Goal: Task Accomplishment & Management: Use online tool/utility

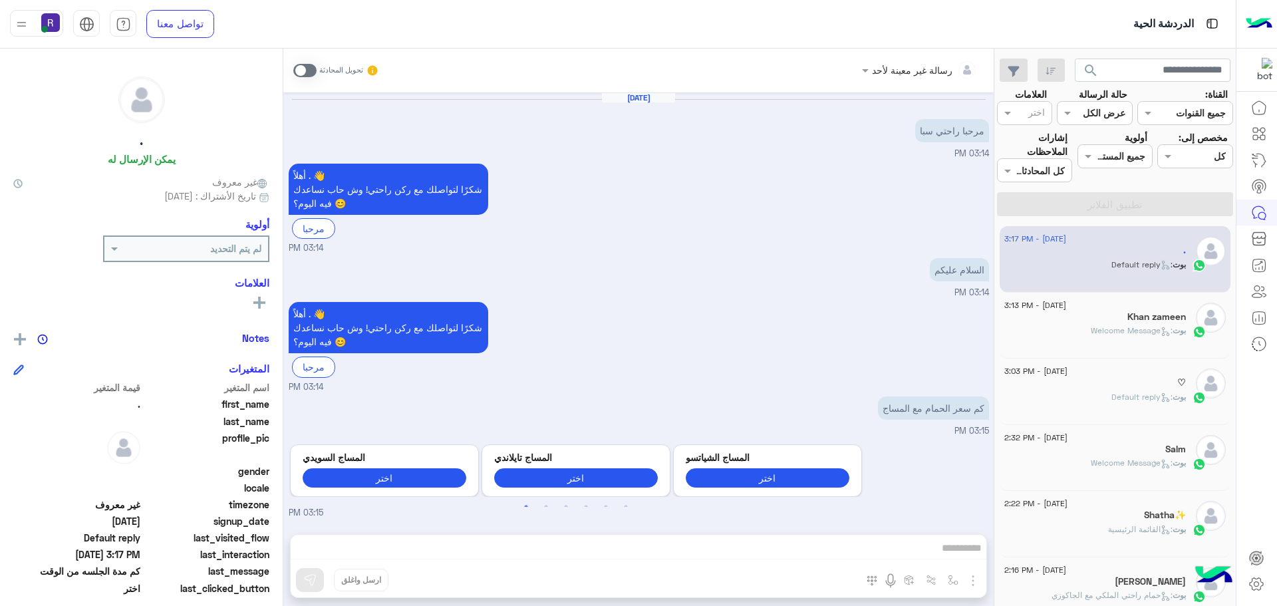
scroll to position [854, 0]
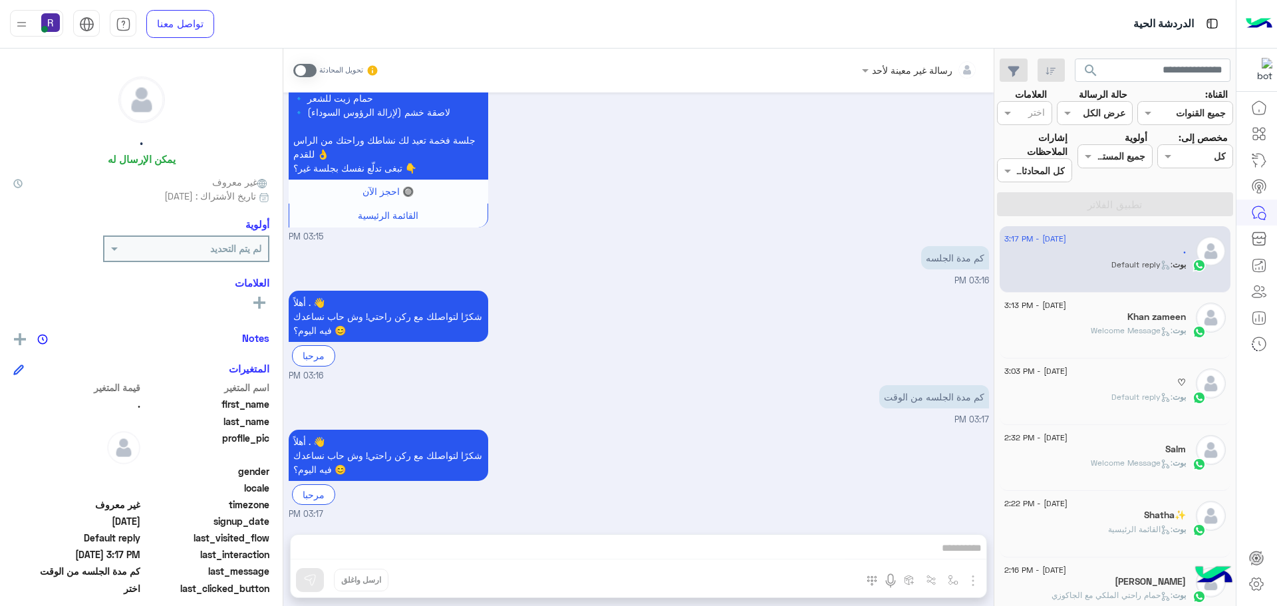
click at [460, 604] on div "رسالة غير معينة لأحد تحويل المحادثة Sep 4, 2025 مرحبا راحتي سبا 03:14 PM أهلاً …" at bounding box center [638, 330] width 711 height 563
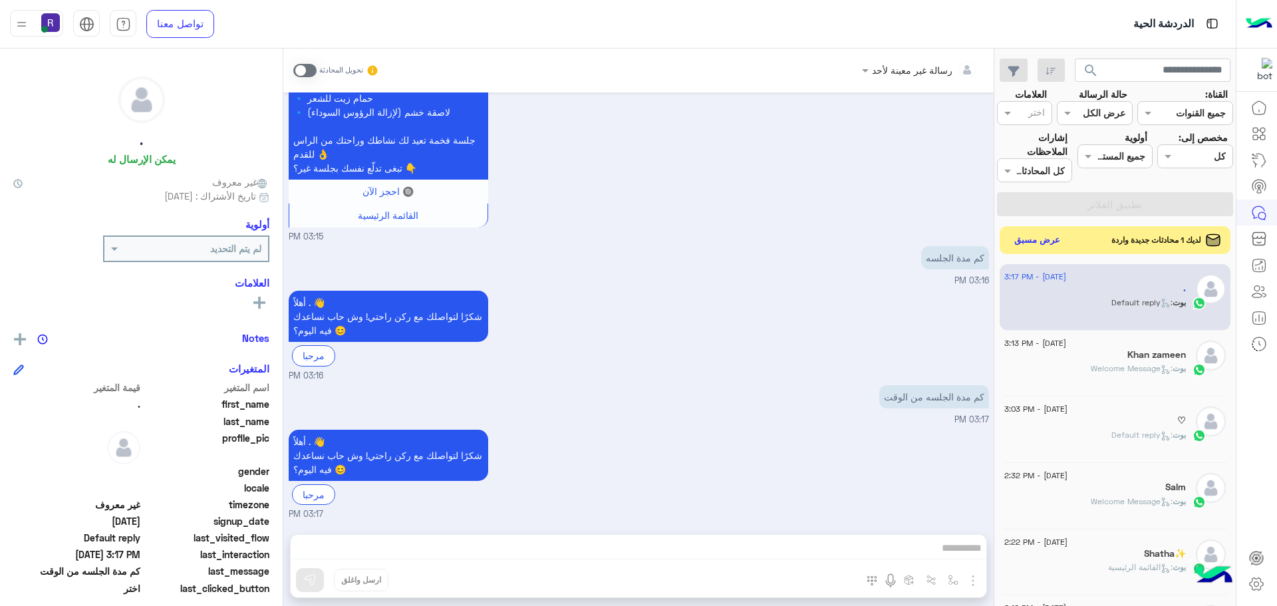
click at [1021, 237] on button "عرض مسبق" at bounding box center [1038, 241] width 56 height 18
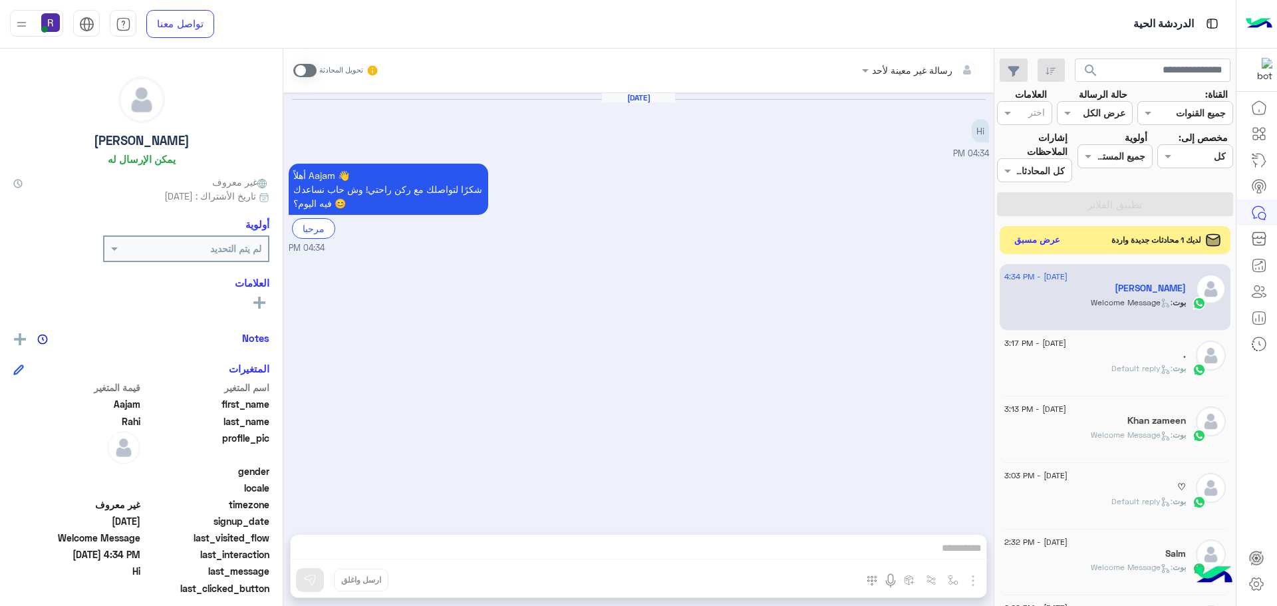
click at [1049, 238] on button "عرض مسبق" at bounding box center [1038, 241] width 56 height 18
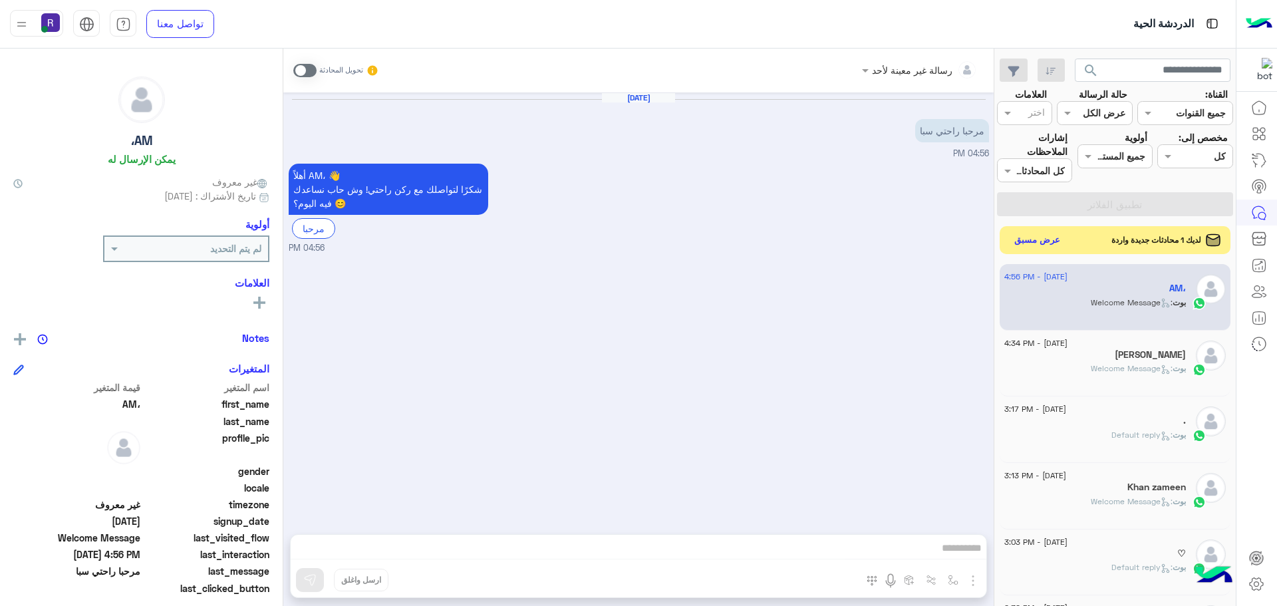
click at [1031, 241] on button "عرض مسبق" at bounding box center [1038, 241] width 56 height 18
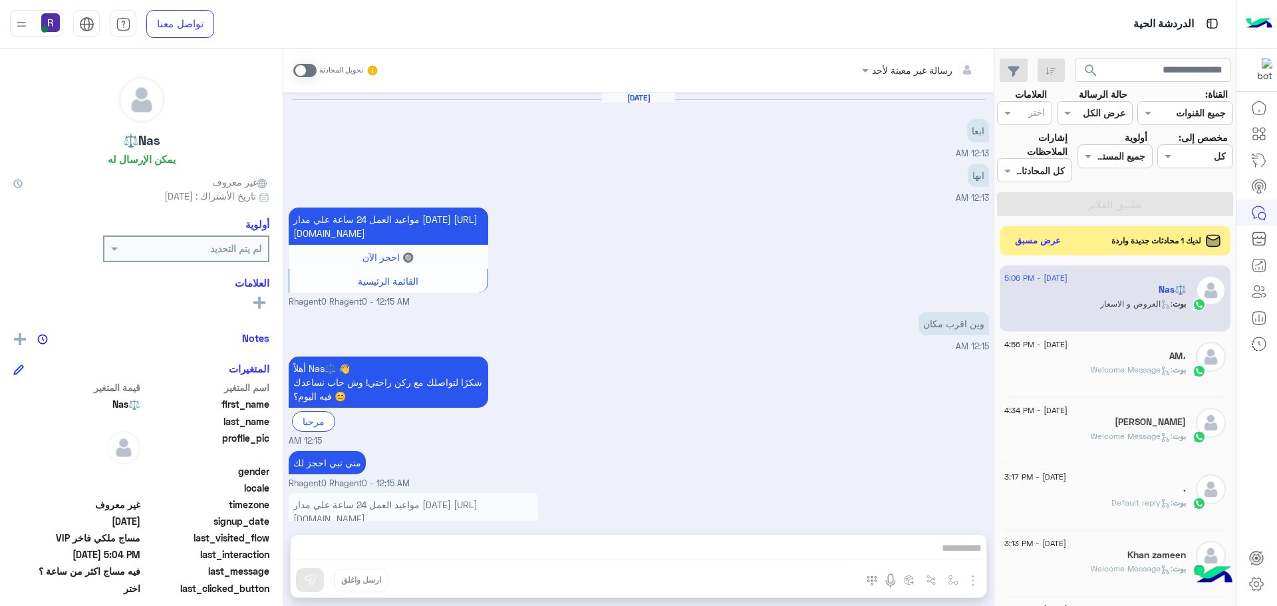
scroll to position [1528, 0]
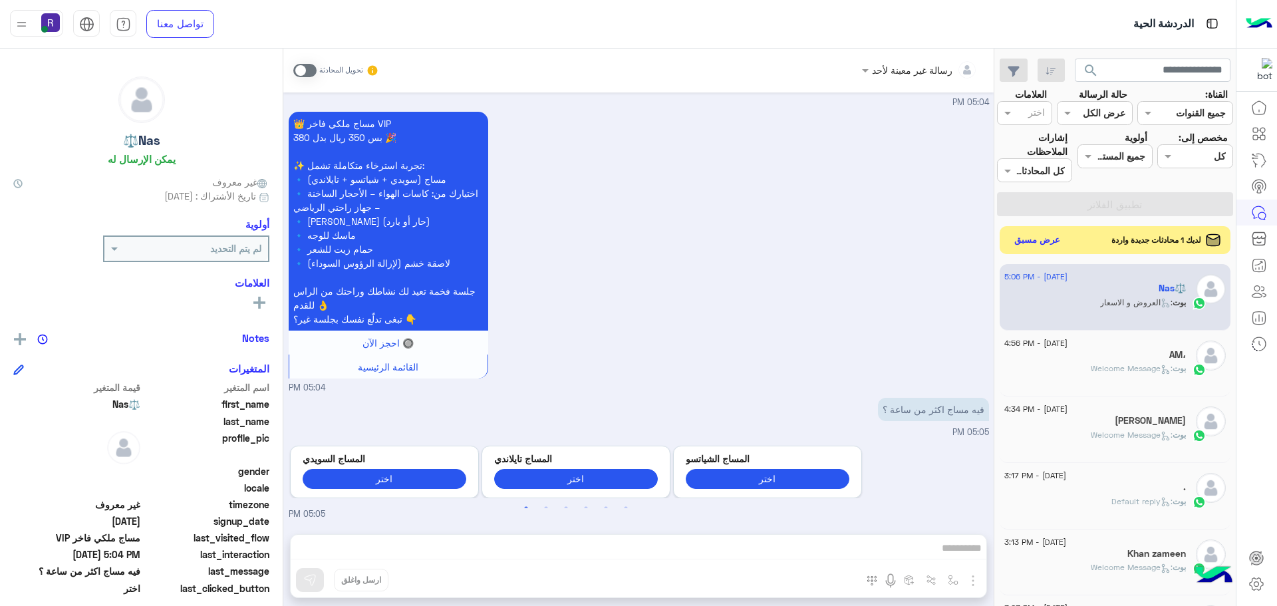
click at [1021, 232] on button "عرض مسبق" at bounding box center [1038, 241] width 56 height 18
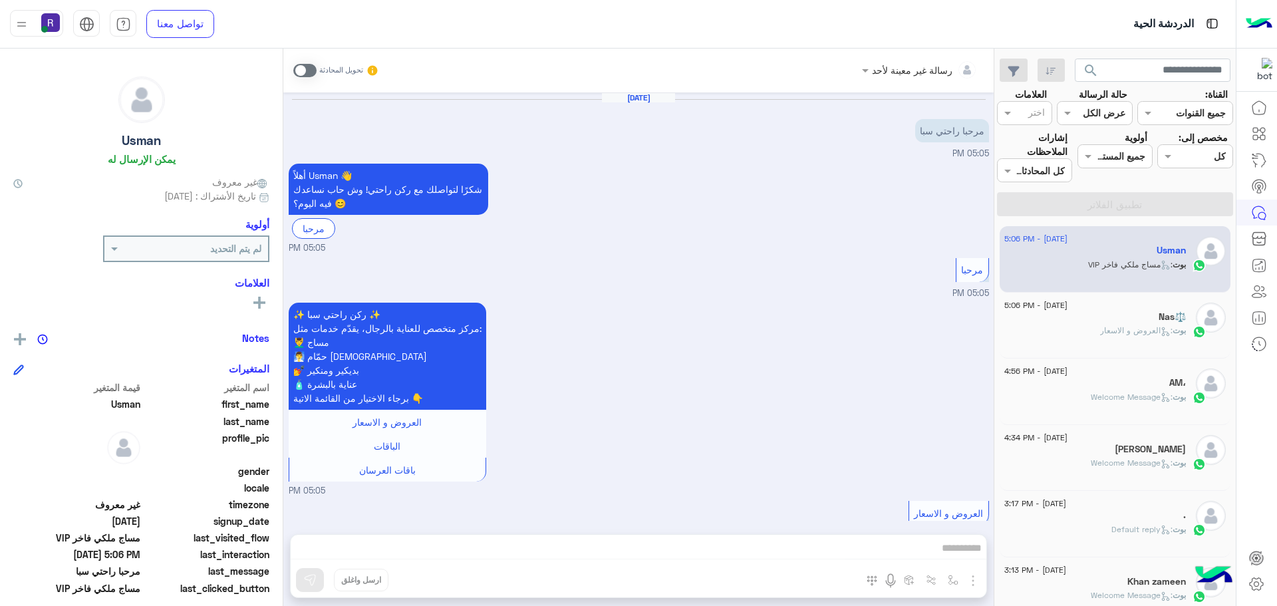
scroll to position [1113, 0]
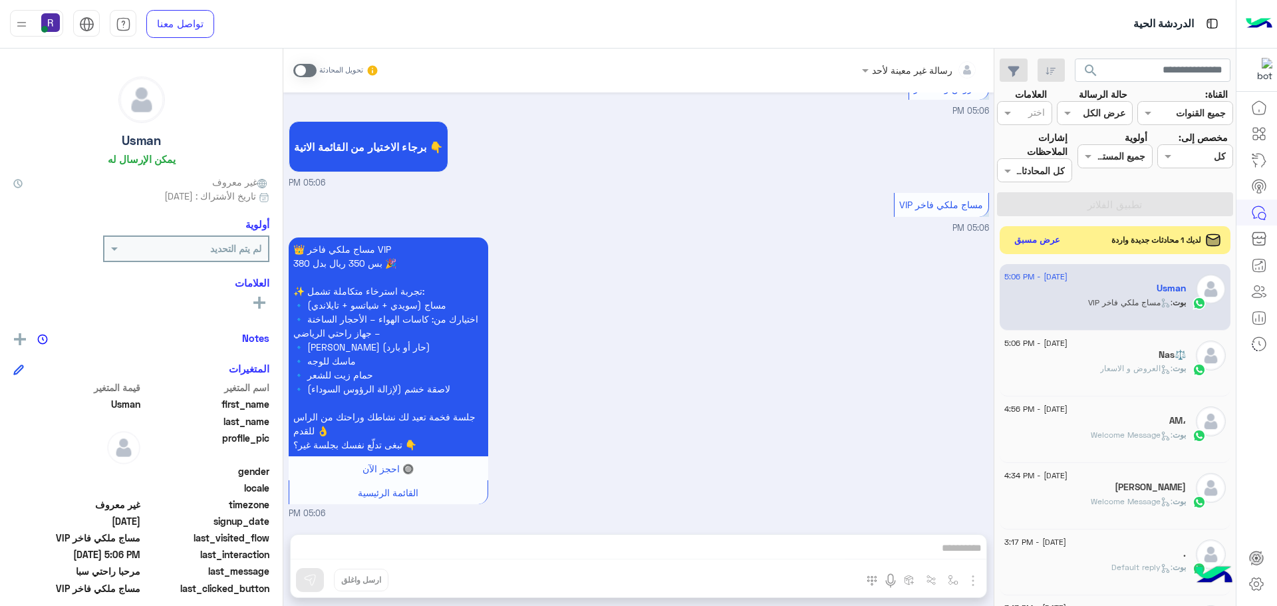
click at [1013, 234] on button "عرض مسبق" at bounding box center [1038, 241] width 56 height 18
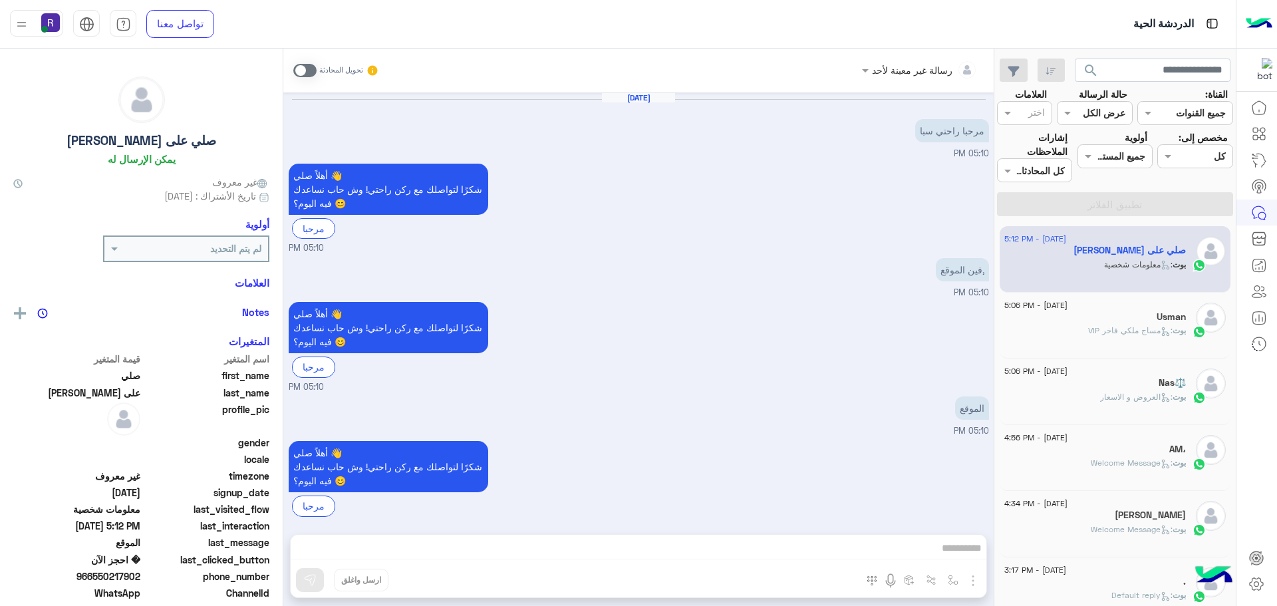
scroll to position [1506, 0]
